Goal: Task Accomplishment & Management: Complete application form

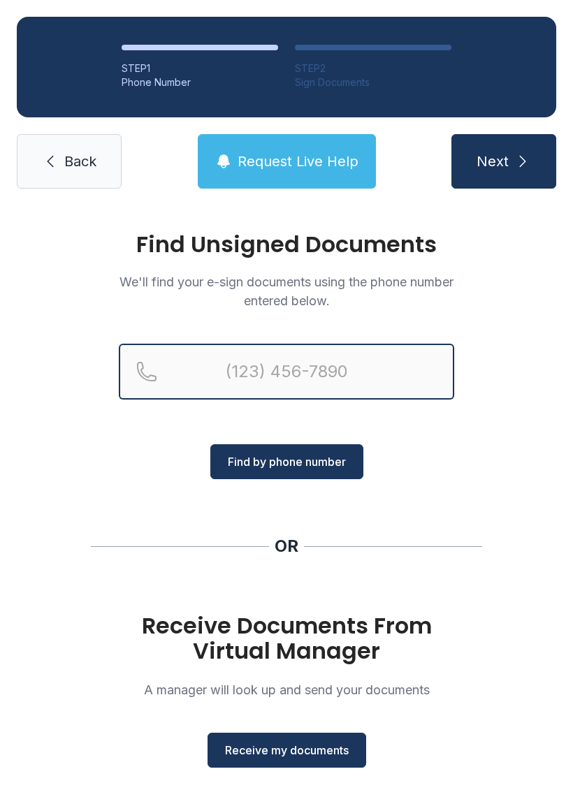
click at [376, 371] on input "Reservation phone number" at bounding box center [286, 372] width 335 height 56
type input "[PHONE_NUMBER]"
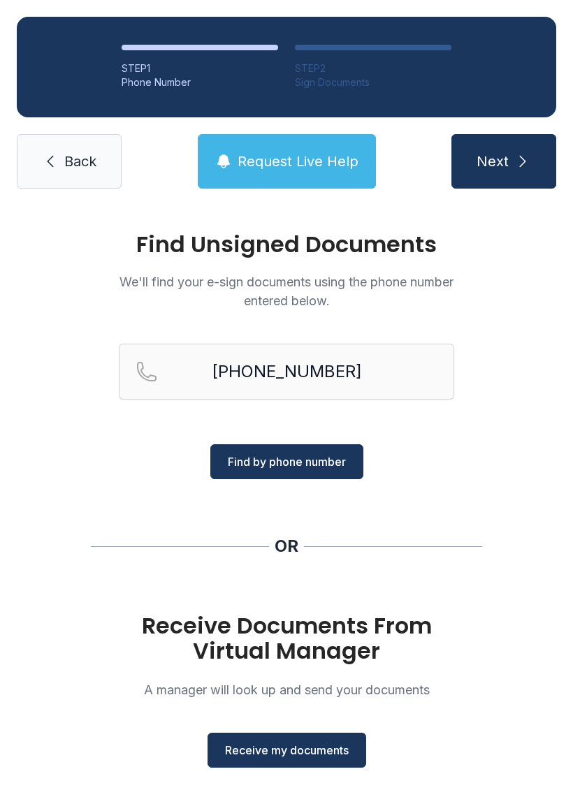
click at [332, 457] on span "Find by phone number" at bounding box center [287, 461] width 118 height 17
click at [332, 454] on span "Find by phone number" at bounding box center [287, 461] width 118 height 17
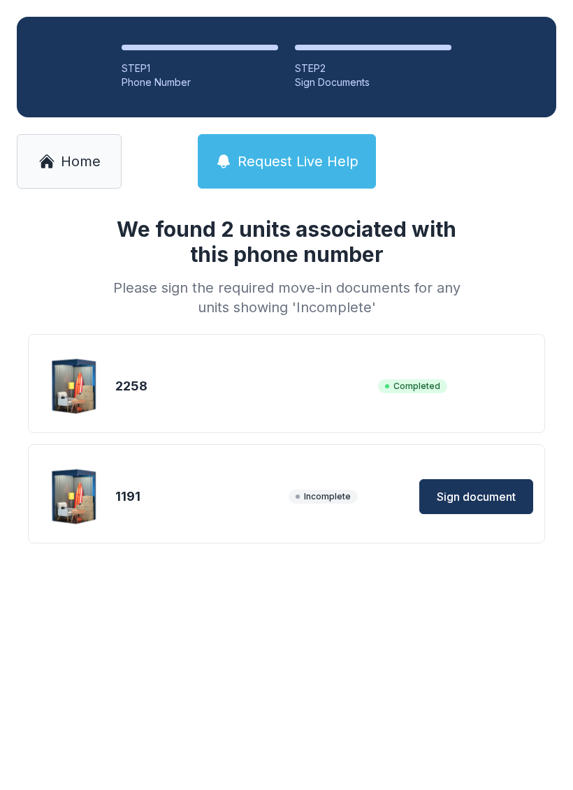
click at [499, 497] on span "Sign document" at bounding box center [475, 496] width 79 height 17
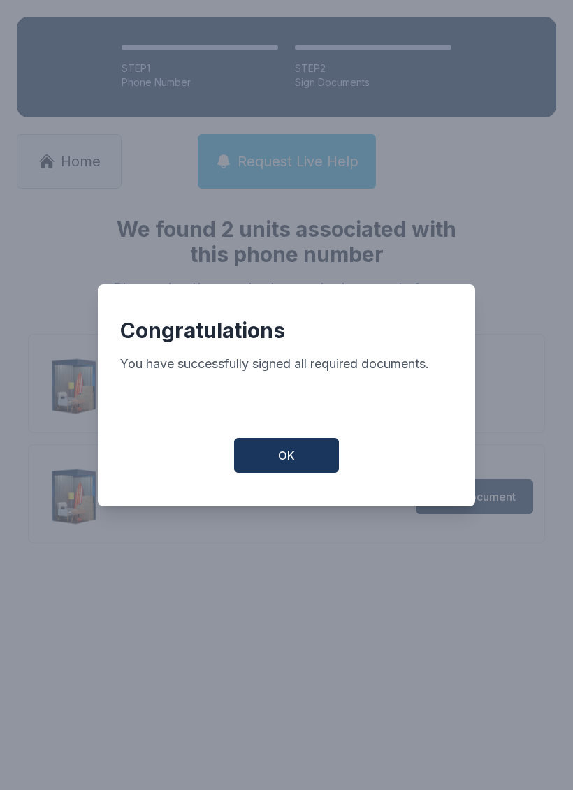
click at [312, 451] on button "OK" at bounding box center [286, 455] width 105 height 35
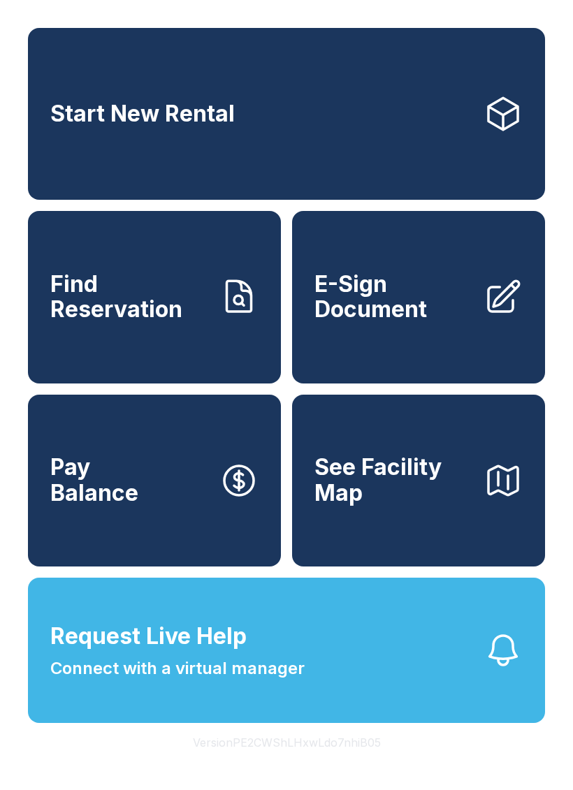
click at [408, 323] on span "E-Sign Document" at bounding box center [393, 297] width 158 height 51
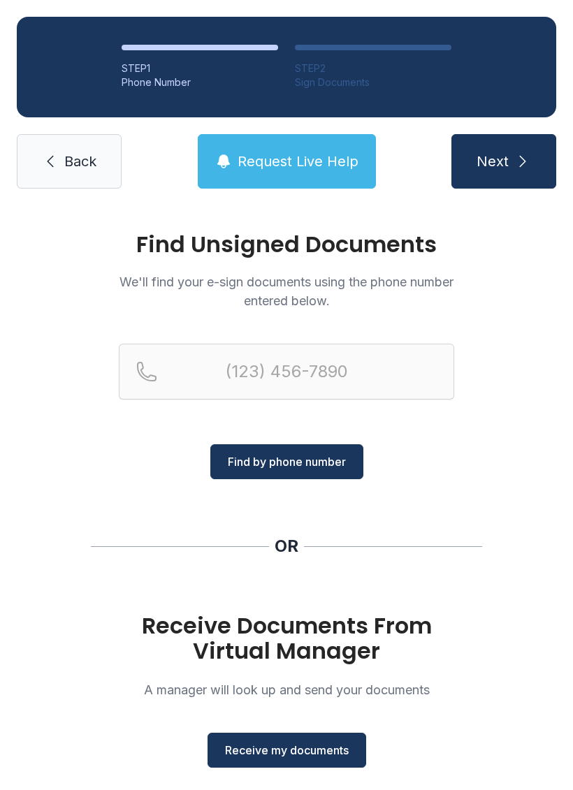
click at [330, 751] on span "Receive my documents" at bounding box center [287, 749] width 124 height 17
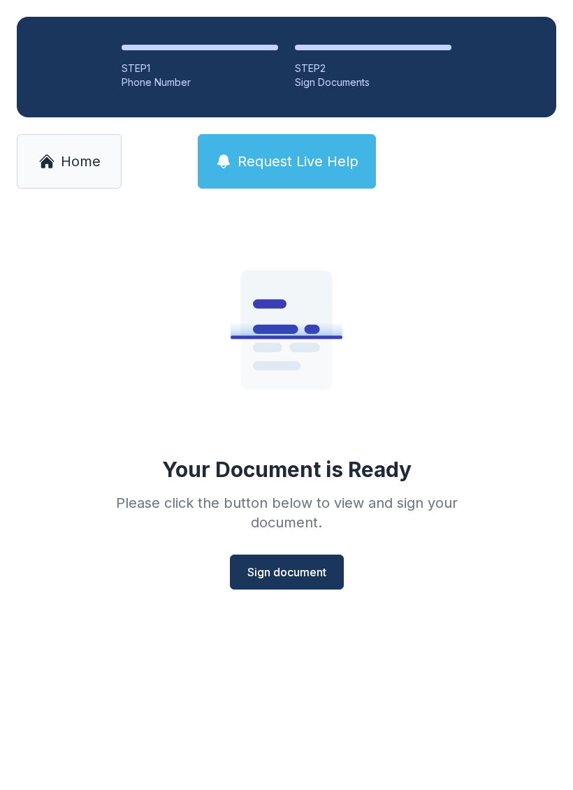
click at [318, 567] on span "Sign document" at bounding box center [286, 571] width 79 height 17
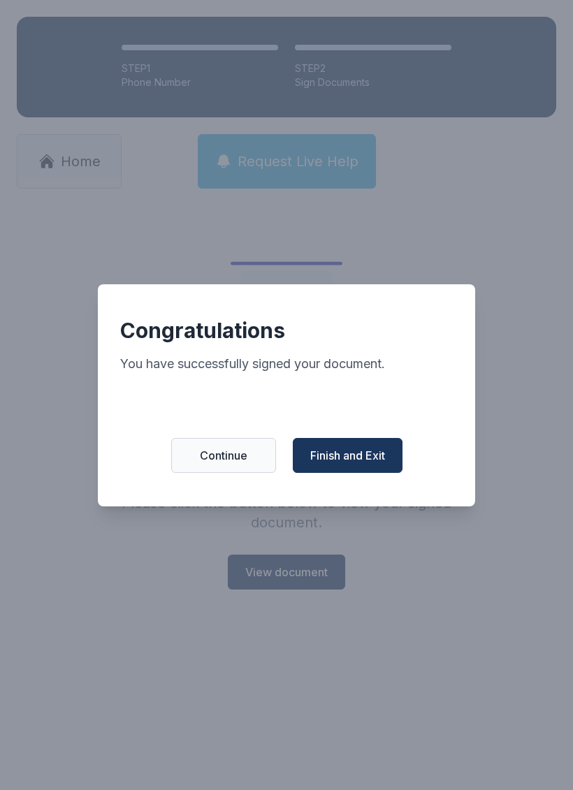
click at [373, 464] on span "Finish and Exit" at bounding box center [347, 455] width 75 height 17
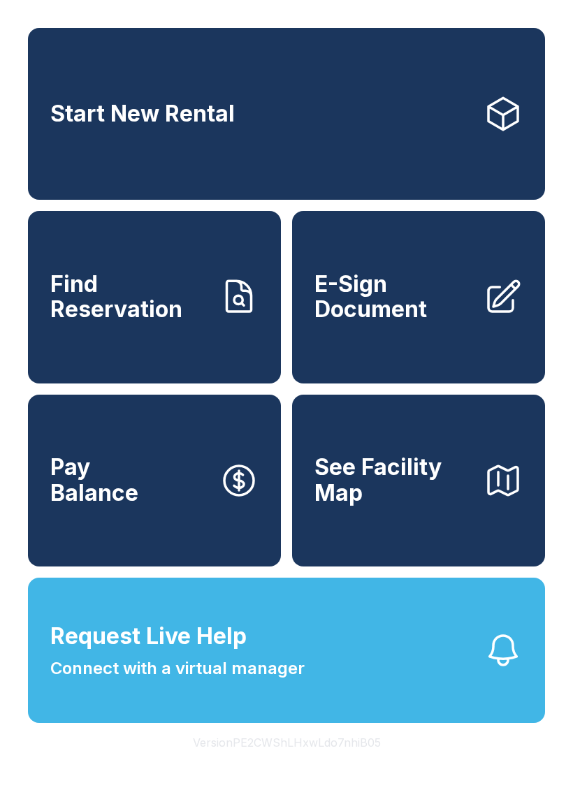
click at [395, 323] on span "E-Sign Document" at bounding box center [393, 297] width 158 height 51
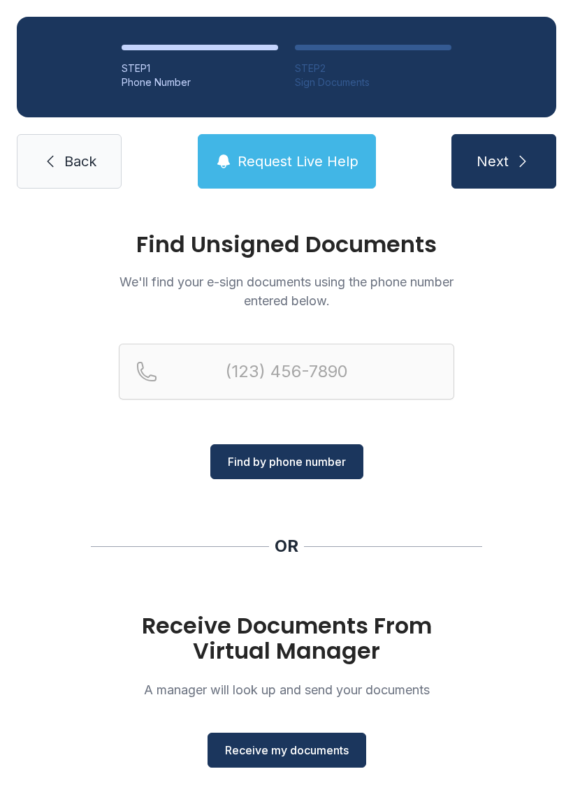
click at [316, 752] on span "Receive my documents" at bounding box center [287, 749] width 124 height 17
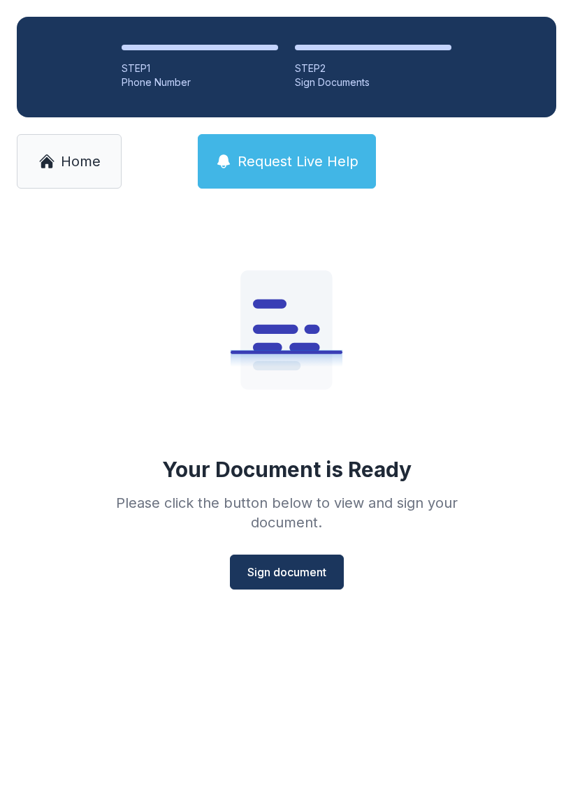
click at [325, 569] on span "Sign document" at bounding box center [286, 571] width 79 height 17
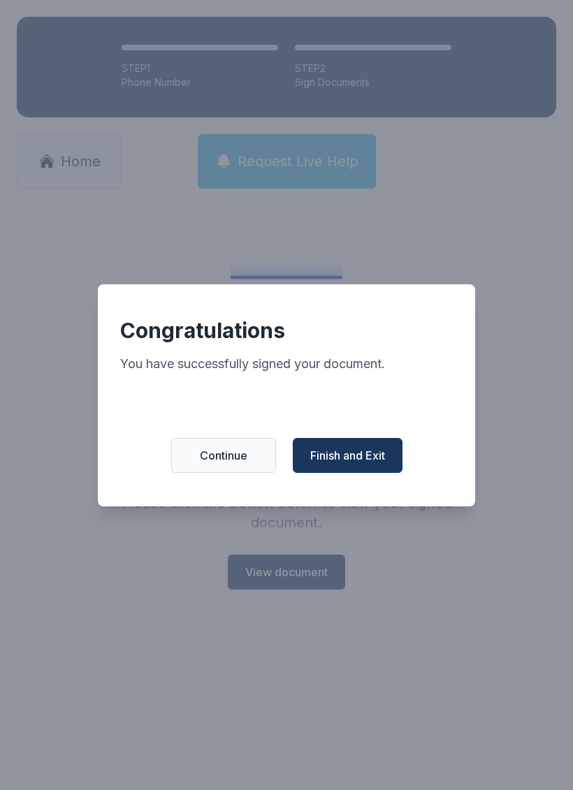
click at [362, 459] on span "Finish and Exit" at bounding box center [347, 455] width 75 height 17
